Goal: Task Accomplishment & Management: Manage account settings

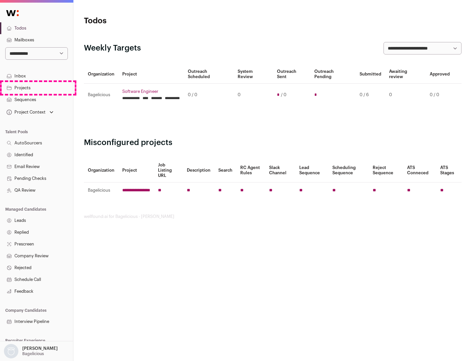
click at [36, 88] on link "Projects" at bounding box center [36, 88] width 73 height 12
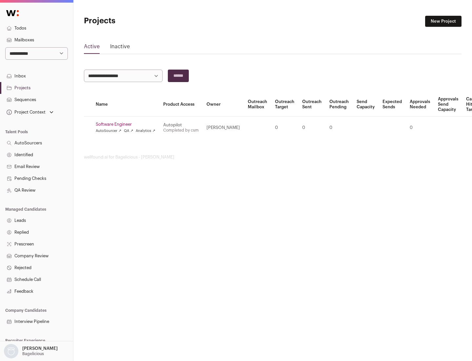
click at [128, 124] on link "Software Engineer" at bounding box center [126, 124] width 60 height 5
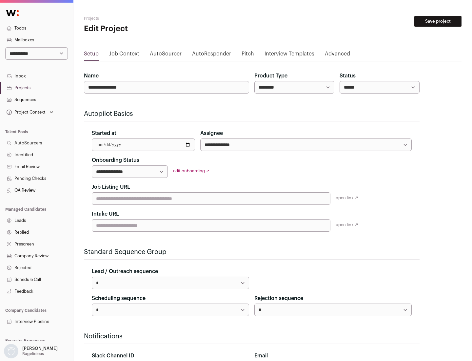
click at [438, 21] on button "Save project" at bounding box center [438, 21] width 47 height 11
